Goal: Information Seeking & Learning: Learn about a topic

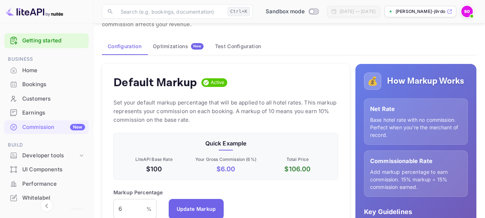
scroll to position [72, 0]
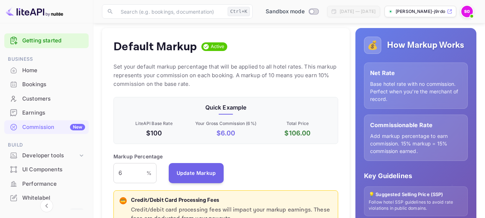
click at [262, 96] on div "Default Markup Active Set your default markup percentage that will be applied t…" at bounding box center [226, 171] width 248 height 286
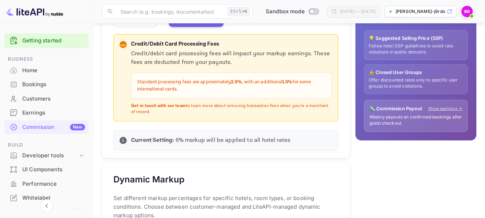
scroll to position [228, 0]
drag, startPoint x: 157, startPoint y: 91, endPoint x: 147, endPoint y: 89, distance: 10.9
click at [147, 89] on p "Standard processing fees are approximately 2.9% , with an additional 1.5% for s…" at bounding box center [231, 85] width 189 height 14
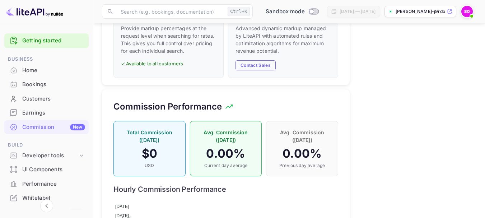
scroll to position [454, 0]
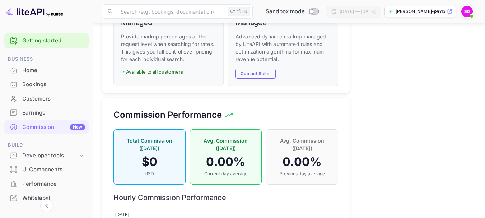
click at [60, 43] on link "Getting started" at bounding box center [53, 41] width 63 height 8
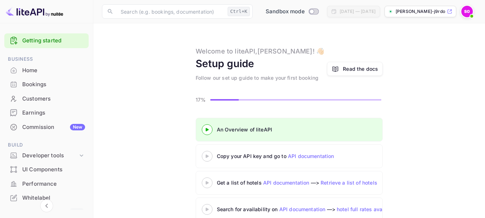
click at [210, 127] on div at bounding box center [207, 129] width 25 height 9
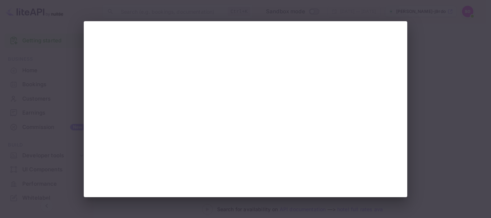
click at [437, 90] on div at bounding box center [245, 109] width 491 height 218
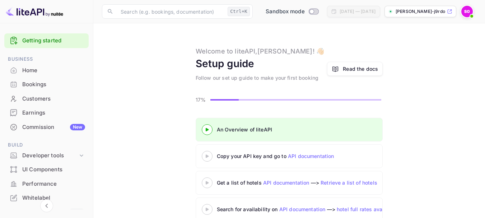
click at [208, 158] on icon at bounding box center [207, 156] width 25 height 4
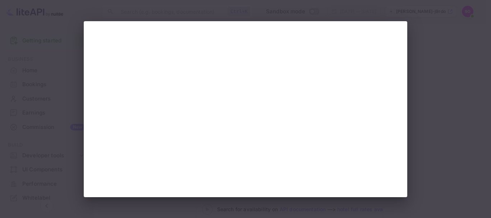
click at [50, 58] on div at bounding box center [245, 109] width 491 height 218
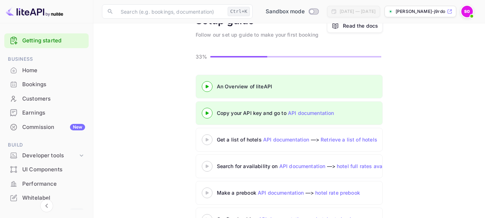
scroll to position [45, 0]
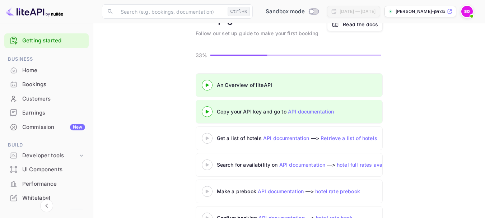
click at [208, 137] on icon at bounding box center [207, 139] width 25 height 4
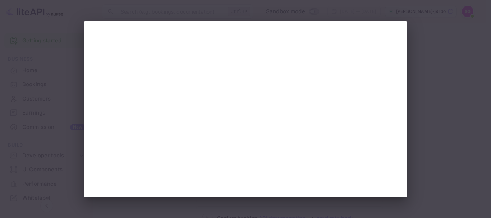
click at [54, 60] on div at bounding box center [245, 109] width 491 height 218
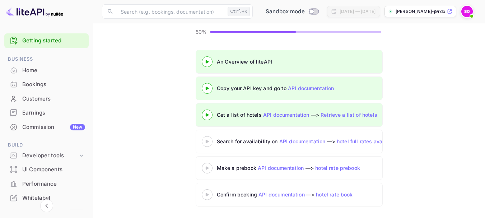
click at [208, 143] on icon at bounding box center [207, 142] width 25 height 4
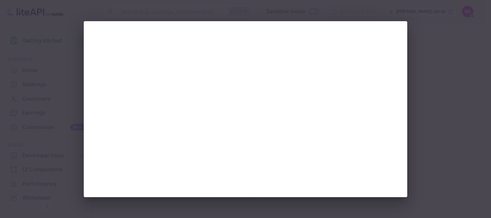
click at [44, 96] on div at bounding box center [245, 109] width 491 height 218
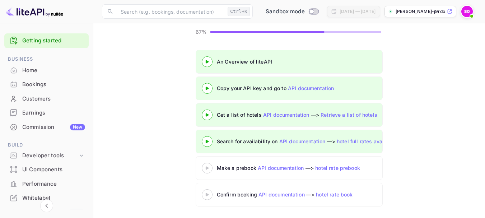
click at [207, 165] on div at bounding box center [207, 167] width 25 height 9
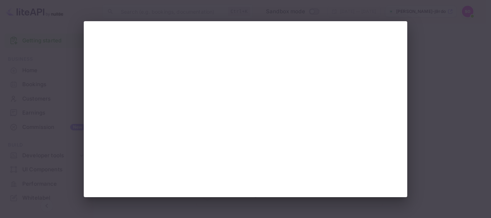
click at [78, 180] on div at bounding box center [245, 109] width 491 height 218
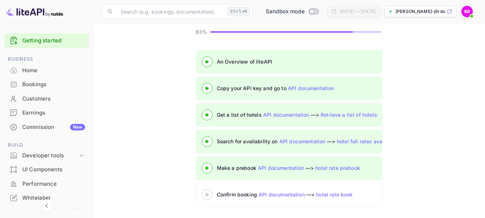
click at [207, 197] on div at bounding box center [207, 194] width 25 height 9
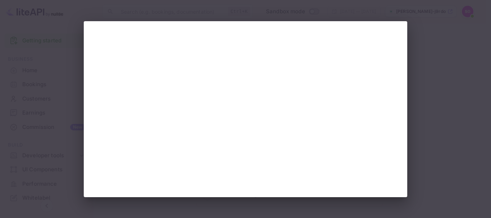
click at [55, 111] on div at bounding box center [245, 109] width 491 height 218
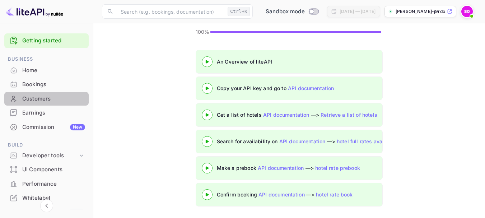
click at [55, 101] on div "Customers" at bounding box center [53, 99] width 63 height 8
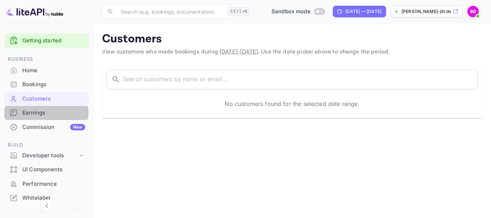
click at [40, 112] on div "Earnings" at bounding box center [53, 113] width 63 height 8
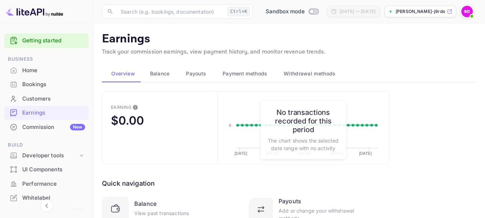
click at [153, 75] on span "Balance" at bounding box center [160, 73] width 20 height 9
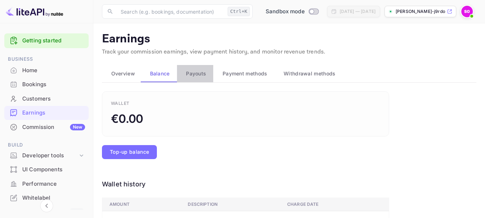
click at [194, 68] on button "Payouts" at bounding box center [195, 73] width 37 height 17
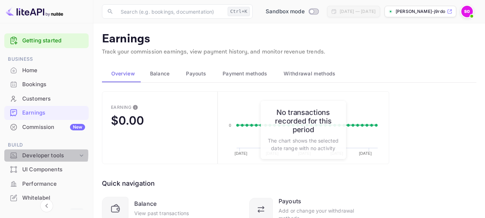
click at [46, 154] on div "Developer tools" at bounding box center [50, 156] width 56 height 8
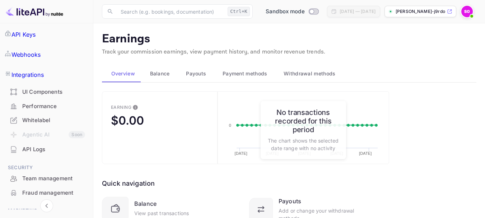
scroll to position [173, 0]
